Goal: Transaction & Acquisition: Purchase product/service

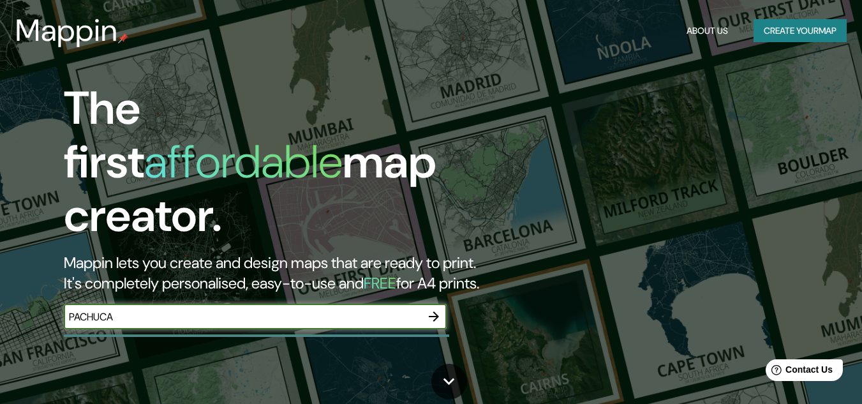
type input "PACHUCA"
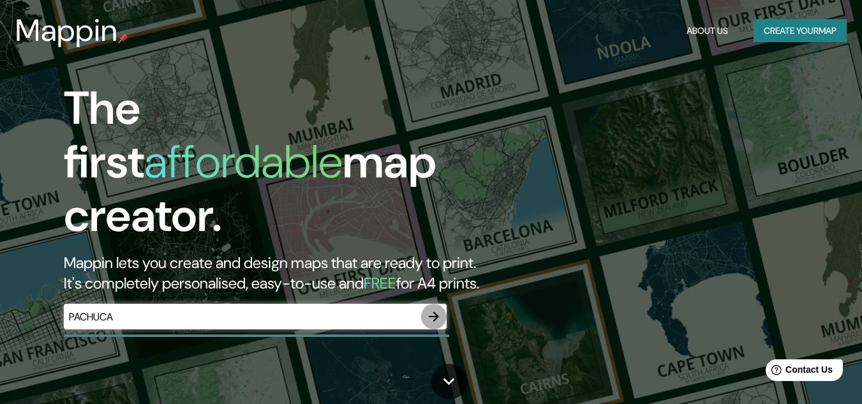
click at [437, 311] on icon "button" at bounding box center [434, 316] width 10 height 10
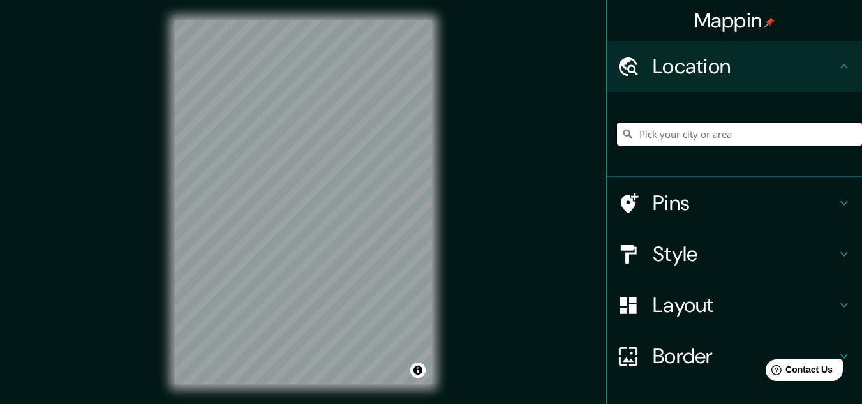
click at [677, 136] on input "Pick your city or area" at bounding box center [739, 133] width 245 height 23
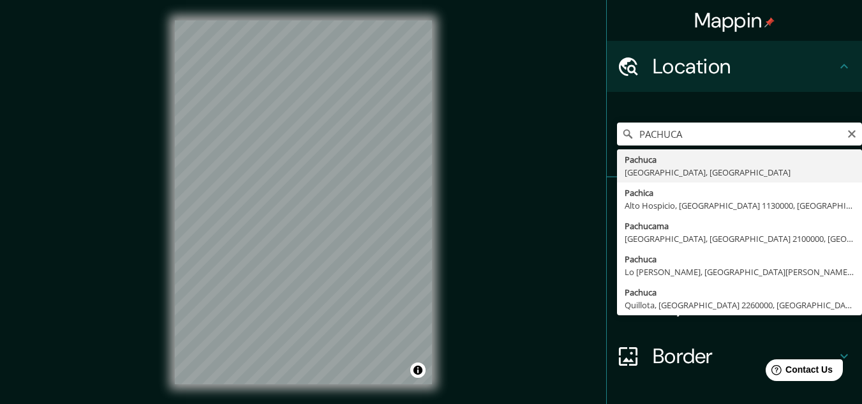
type input "Pachuca, [GEOGRAPHIC_DATA], [GEOGRAPHIC_DATA]"
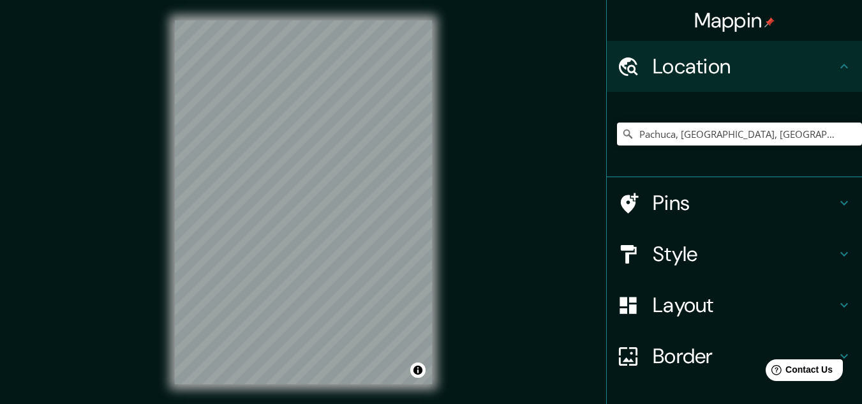
click at [448, 210] on div "© Mapbox © OpenStreetMap Improve this map" at bounding box center [303, 202] width 298 height 404
click at [839, 202] on icon at bounding box center [843, 202] width 15 height 15
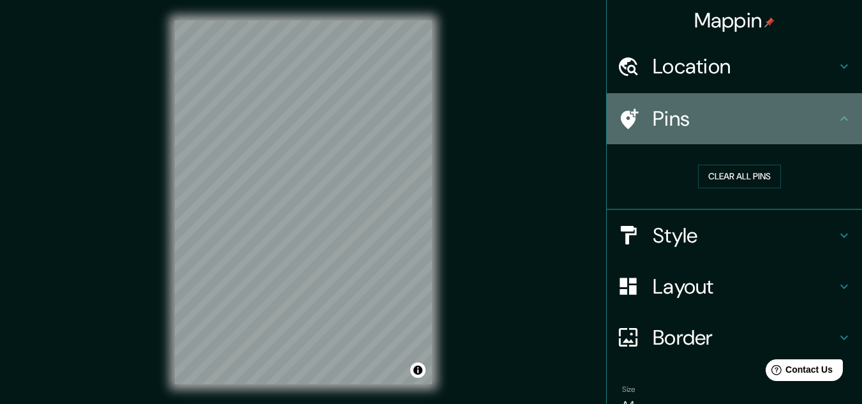
click at [836, 115] on icon at bounding box center [843, 118] width 15 height 15
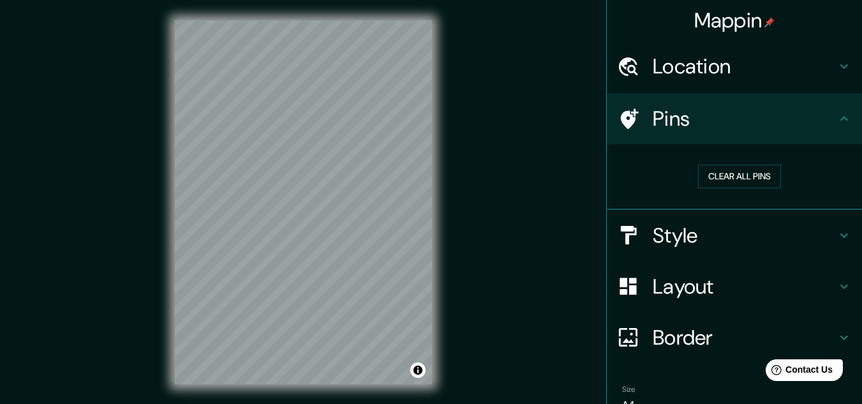
click at [840, 234] on icon at bounding box center [844, 235] width 8 height 4
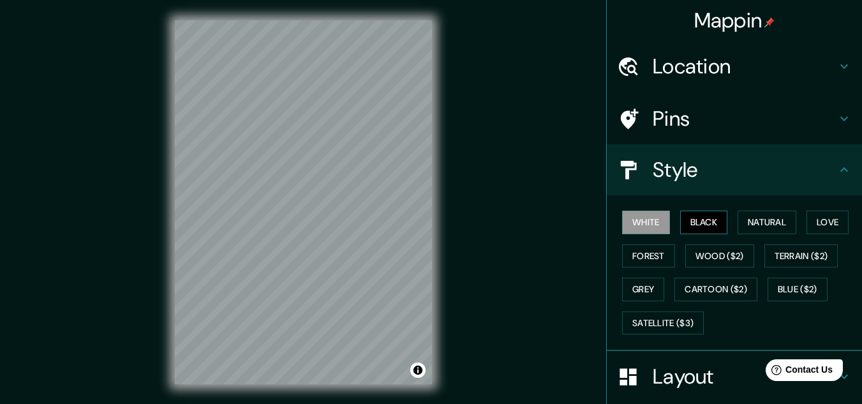
click at [691, 219] on button "Black" at bounding box center [704, 223] width 48 height 24
click at [762, 221] on button "Natural" at bounding box center [766, 223] width 59 height 24
click at [445, 154] on div "© Mapbox © OpenStreetMap Improve this map" at bounding box center [303, 202] width 298 height 404
click at [628, 218] on button "White" at bounding box center [646, 223] width 48 height 24
click at [646, 255] on button "Forest" at bounding box center [648, 256] width 53 height 24
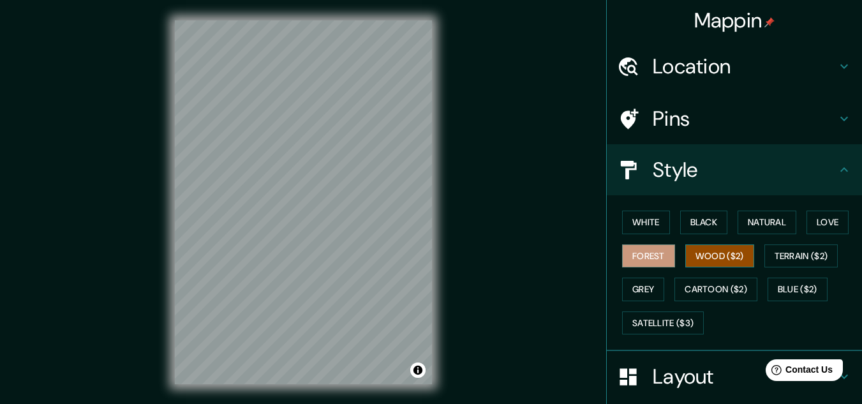
click at [702, 253] on button "Wood ($2)" at bounding box center [719, 256] width 69 height 24
click at [788, 257] on button "Terrain ($2)" at bounding box center [801, 256] width 74 height 24
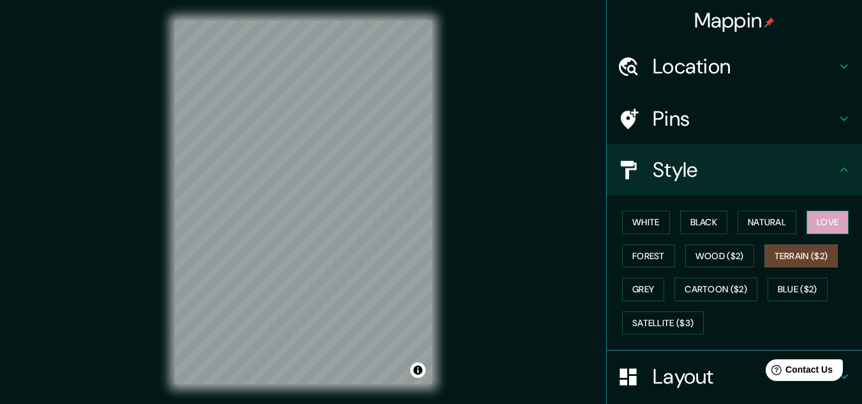
click at [814, 226] on button "Love" at bounding box center [827, 223] width 42 height 24
click at [761, 226] on button "Natural" at bounding box center [766, 223] width 59 height 24
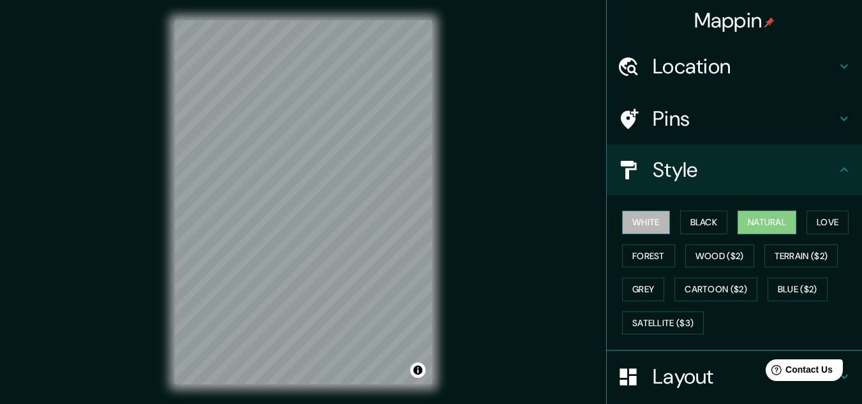
click at [629, 220] on button "White" at bounding box center [646, 223] width 48 height 24
click at [692, 218] on button "Black" at bounding box center [704, 223] width 48 height 24
click at [754, 218] on button "Natural" at bounding box center [766, 223] width 59 height 24
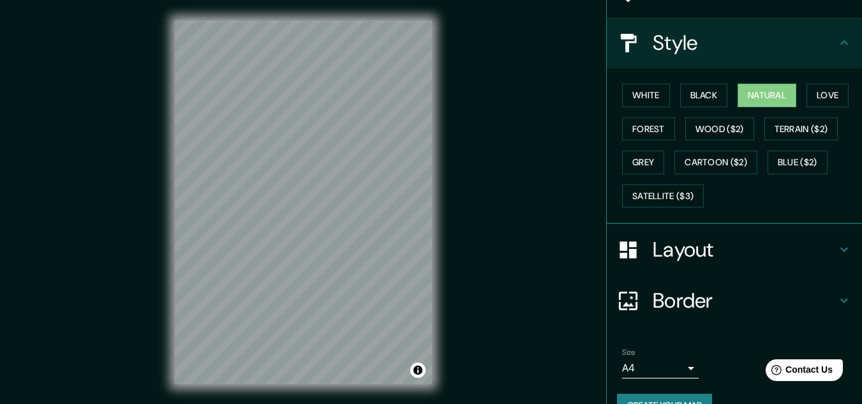
scroll to position [128, 0]
click at [840, 248] on icon at bounding box center [844, 249] width 8 height 4
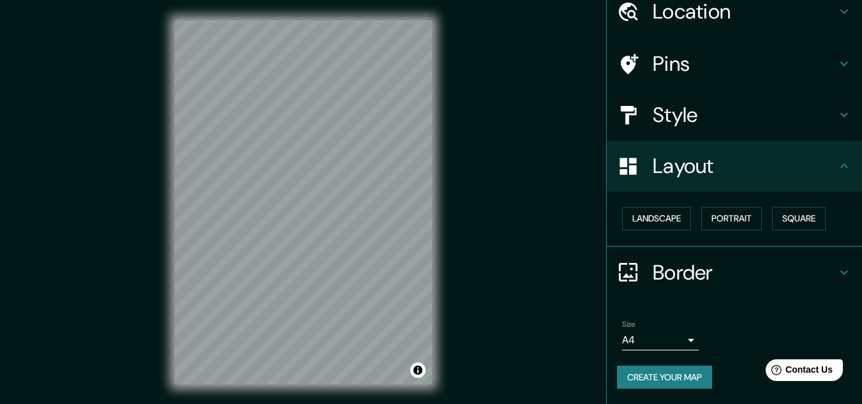
scroll to position [55, 0]
click at [676, 214] on button "Landscape" at bounding box center [656, 219] width 69 height 24
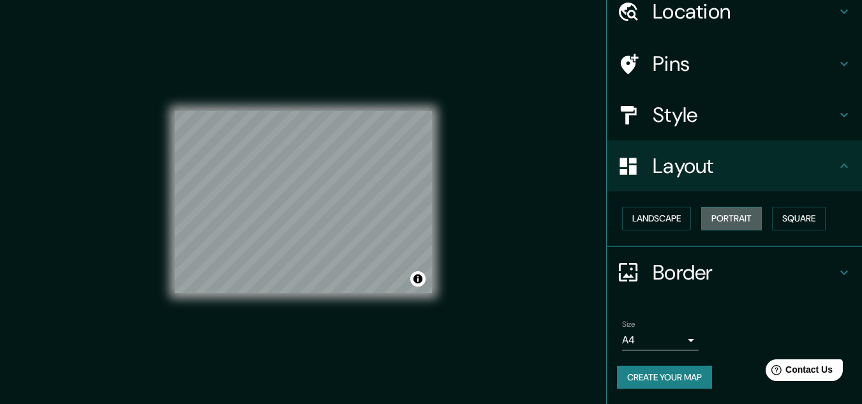
click at [725, 214] on button "Portrait" at bounding box center [731, 219] width 61 height 24
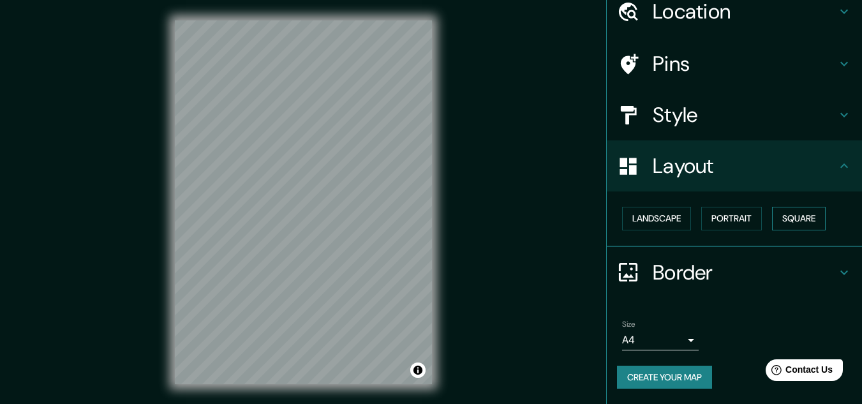
click at [781, 216] on button "Square" at bounding box center [799, 219] width 54 height 24
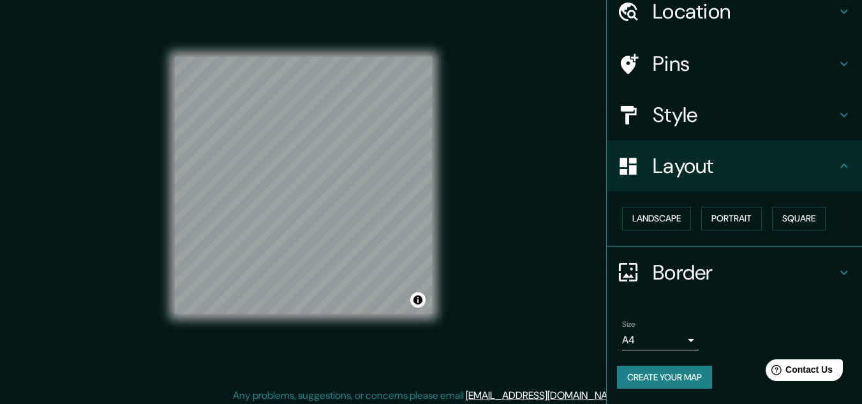
scroll to position [21, 0]
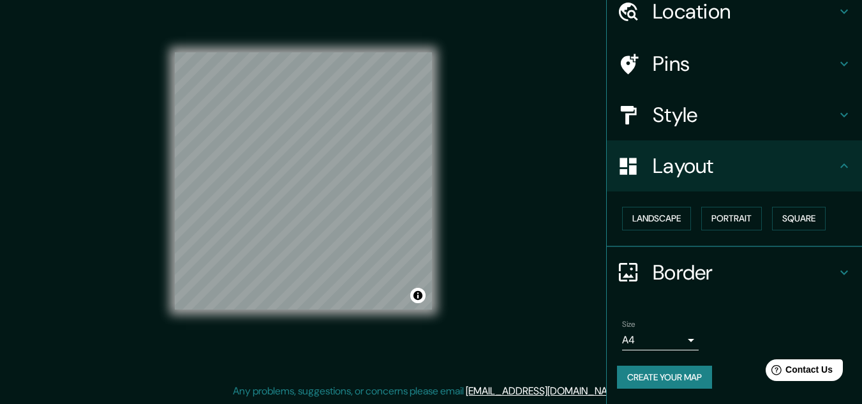
click at [840, 270] on icon at bounding box center [844, 272] width 8 height 4
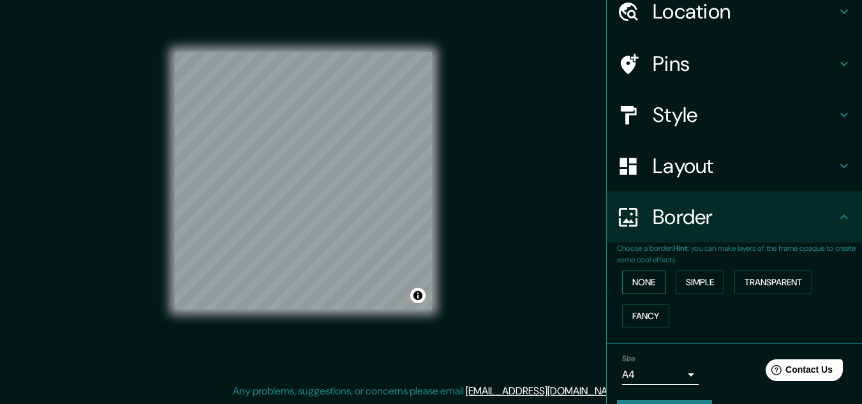
click at [642, 279] on button "None" at bounding box center [643, 282] width 43 height 24
click at [691, 279] on button "Simple" at bounding box center [700, 282] width 48 height 24
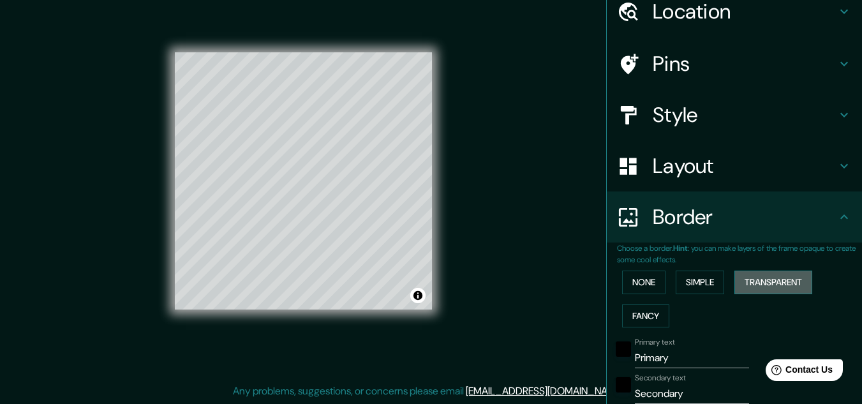
click at [762, 283] on button "Transparent" at bounding box center [773, 282] width 78 height 24
click at [637, 314] on button "Fancy" at bounding box center [645, 316] width 47 height 24
click at [646, 283] on button "None" at bounding box center [643, 282] width 43 height 24
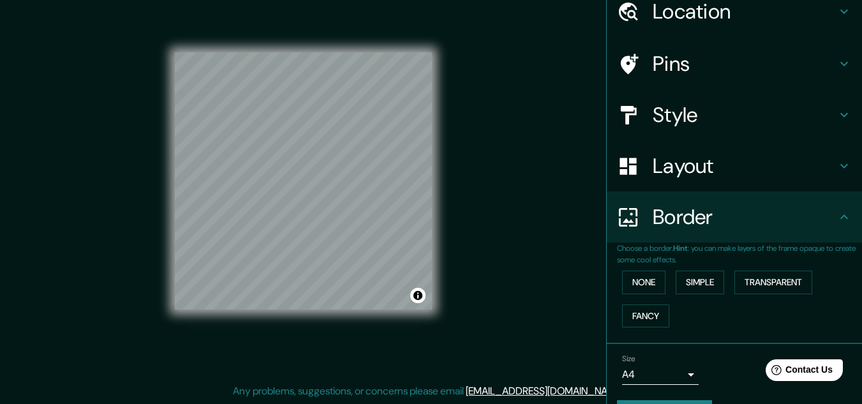
scroll to position [90, 0]
